Goal: Task Accomplishment & Management: Complete application form

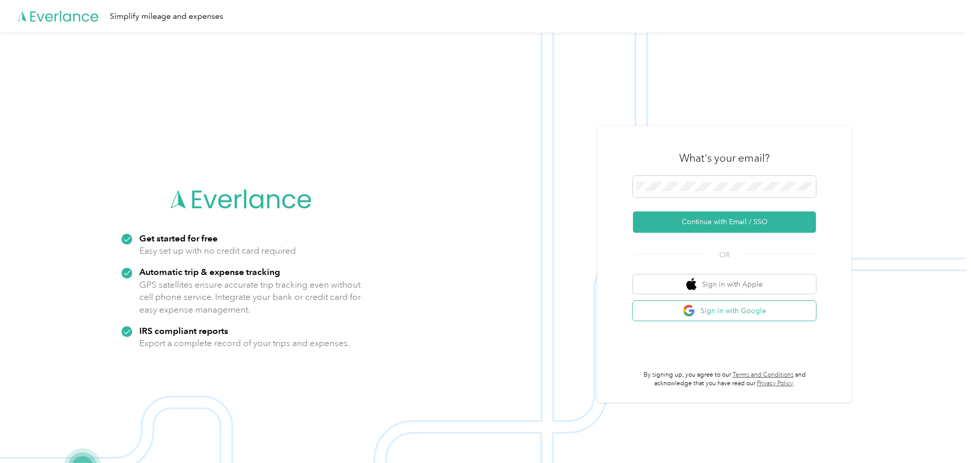
click at [705, 313] on button "Sign in with Google" at bounding box center [724, 311] width 183 height 20
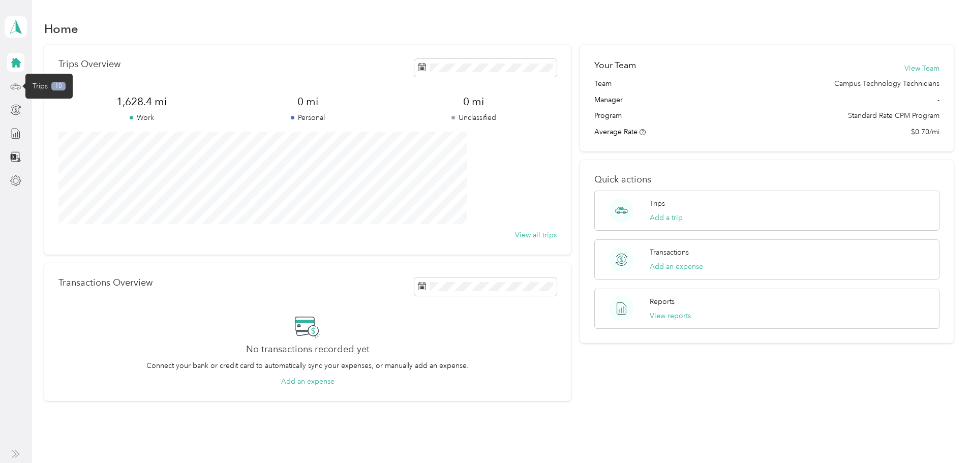
click at [17, 86] on icon at bounding box center [15, 86] width 11 height 11
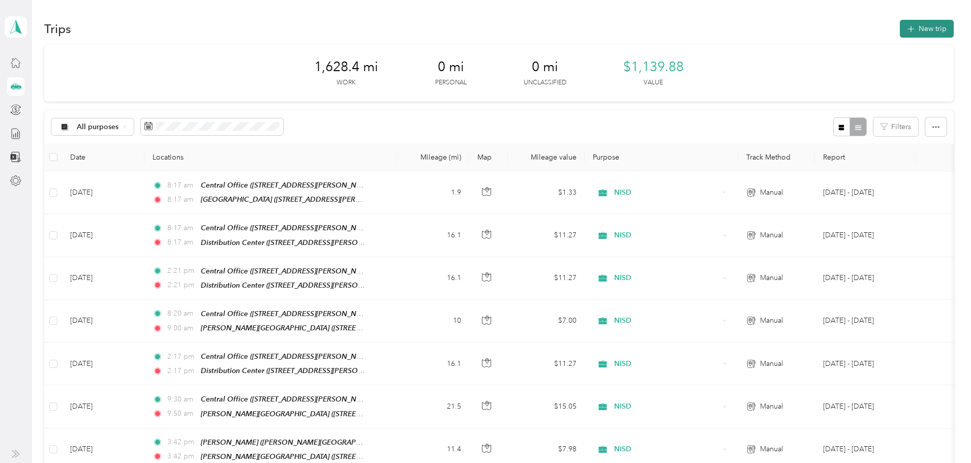
click at [900, 32] on button "New trip" at bounding box center [927, 29] width 54 height 18
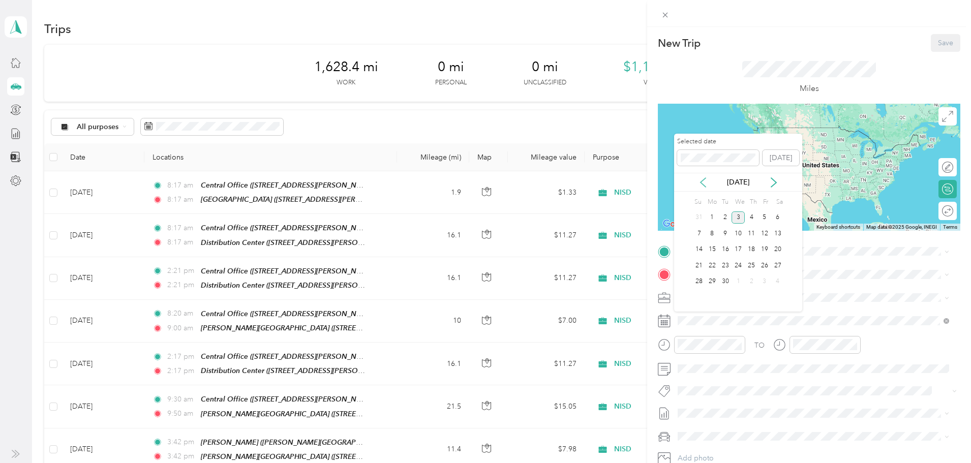
click at [701, 184] on icon at bounding box center [703, 182] width 10 height 10
click at [765, 279] on div "29" at bounding box center [764, 281] width 13 height 13
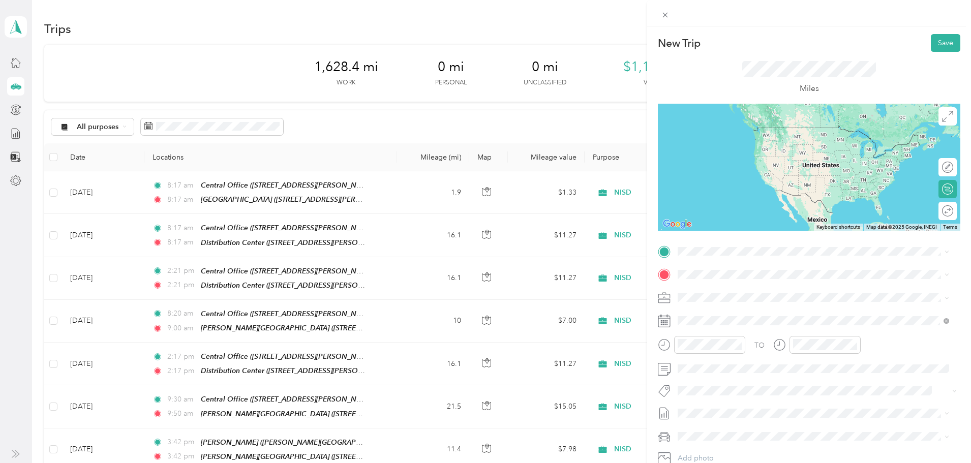
click at [747, 372] on div "TEAM Central Office [STREET_ADDRESS][PERSON_NAME][US_STATE]" at bounding box center [776, 369] width 158 height 25
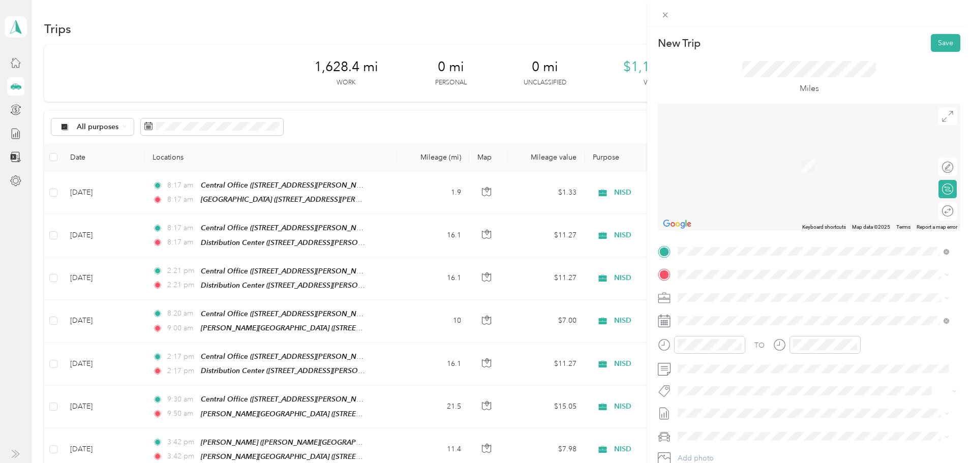
click at [743, 418] on strong "[PERSON_NAME][GEOGRAPHIC_DATA]" at bounding box center [800, 419] width 136 height 9
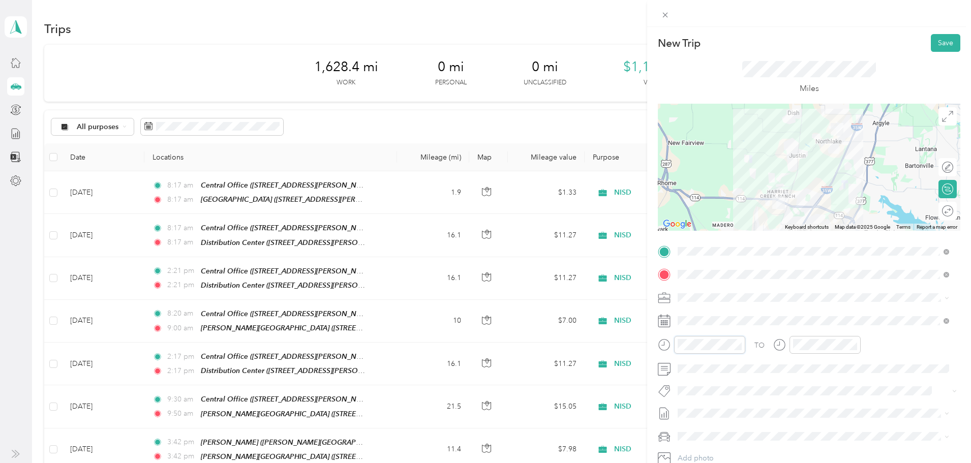
click at [669, 343] on div at bounding box center [701, 345] width 87 height 18
click at [767, 338] on div "TO" at bounding box center [809, 348] width 302 height 25
click at [803, 263] on div "08" at bounding box center [803, 262] width 24 height 14
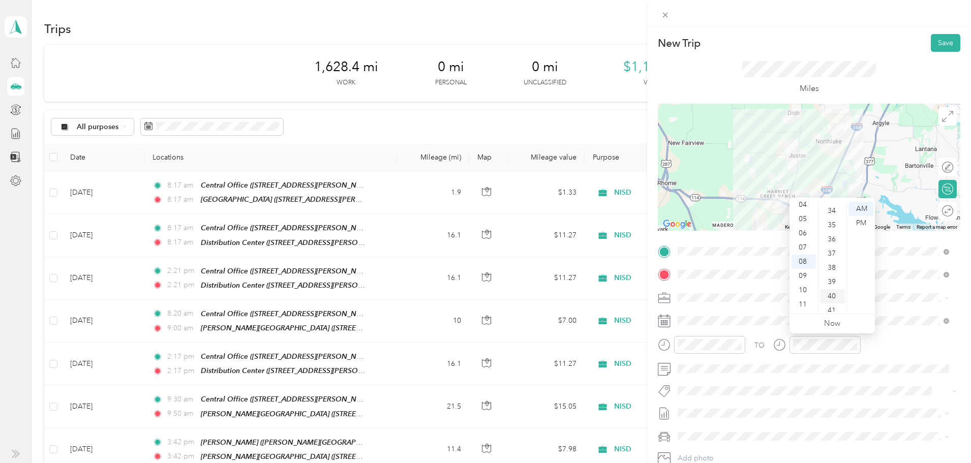
click at [833, 298] on div "40" at bounding box center [832, 296] width 24 height 14
click at [848, 405] on div "TO Add photo" at bounding box center [809, 365] width 302 height 245
click at [933, 213] on div at bounding box center [937, 210] width 9 height 9
click at [936, 41] on button "Save" at bounding box center [945, 43] width 29 height 18
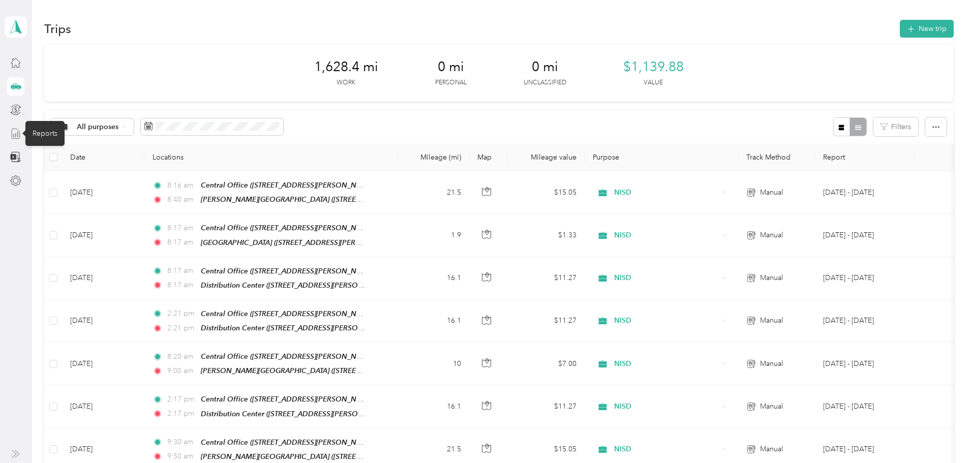
click at [16, 136] on line at bounding box center [16, 135] width 0 height 4
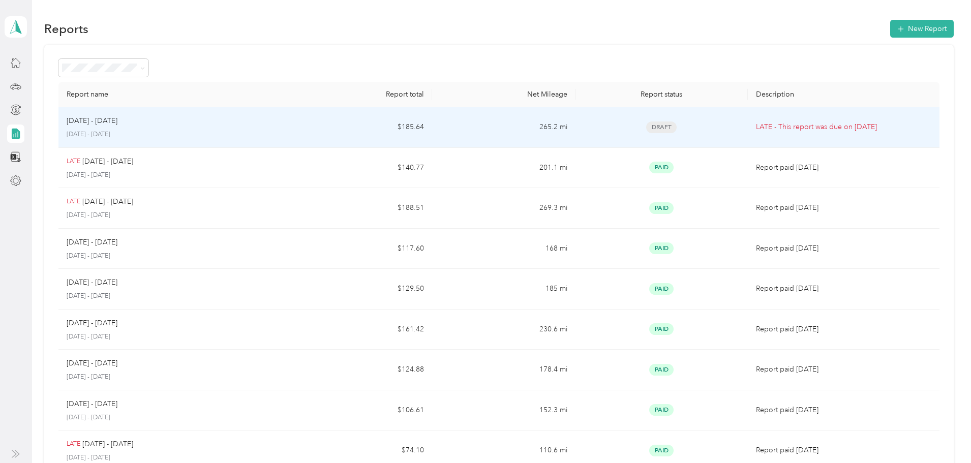
click at [756, 123] on p "LATE - This report was due on [DATE]" at bounding box center [843, 126] width 175 height 11
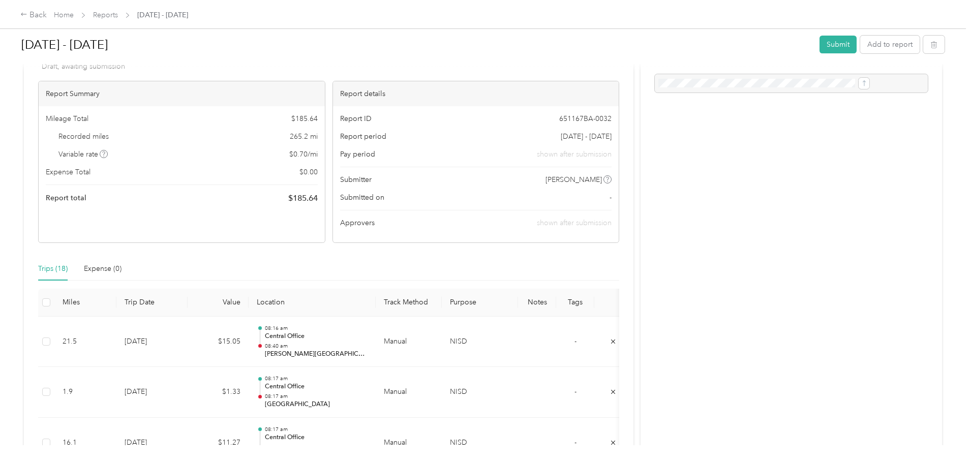
scroll to position [102, 0]
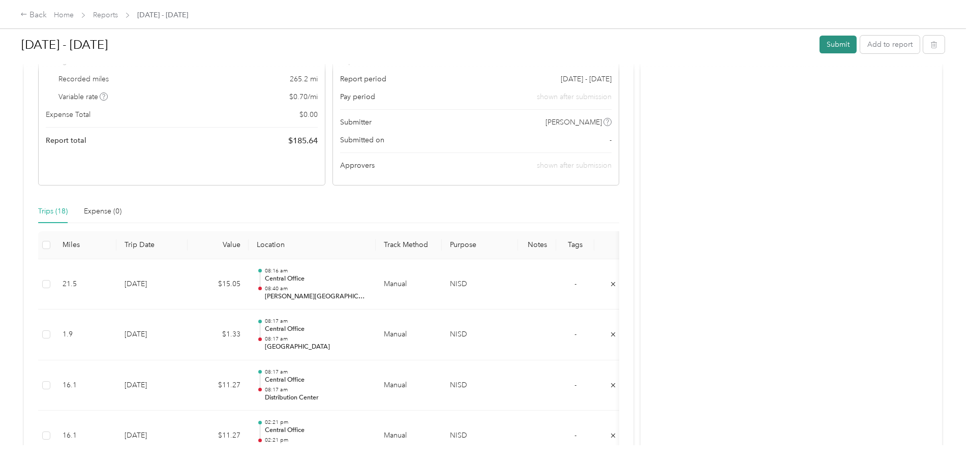
click at [819, 43] on button "Submit" at bounding box center [837, 45] width 37 height 18
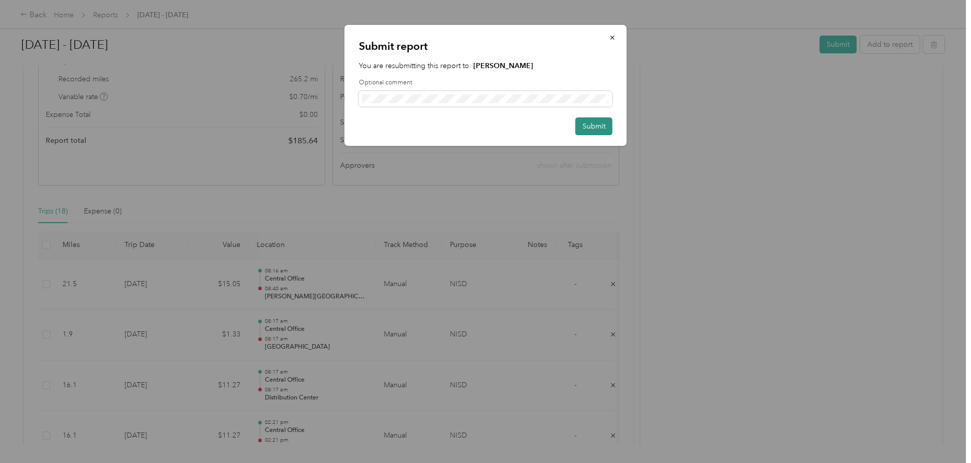
click at [587, 125] on button "Submit" at bounding box center [593, 126] width 37 height 18
